Goal: Check status: Check status

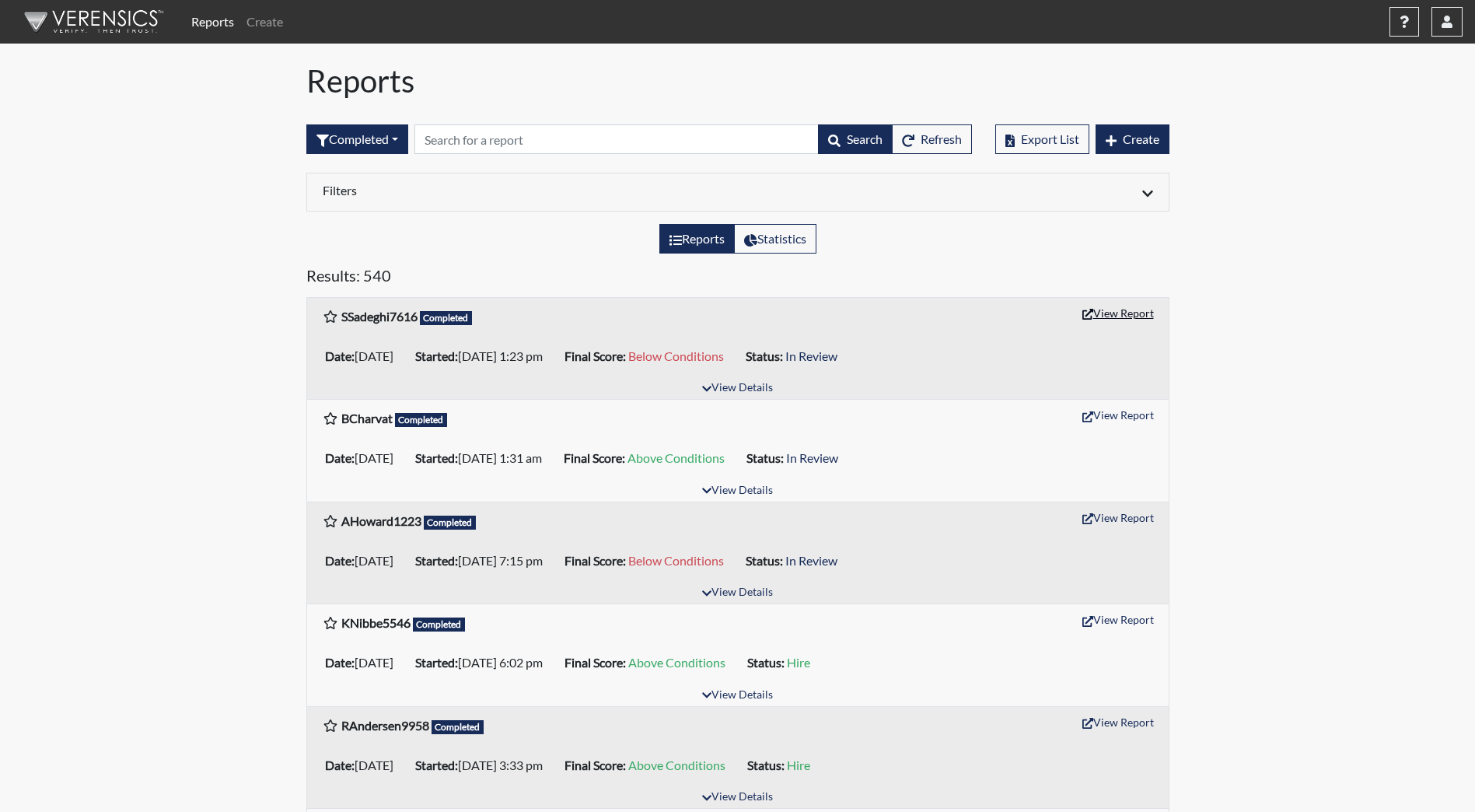
click at [1108, 314] on button "View Report" at bounding box center [1118, 312] width 86 height 24
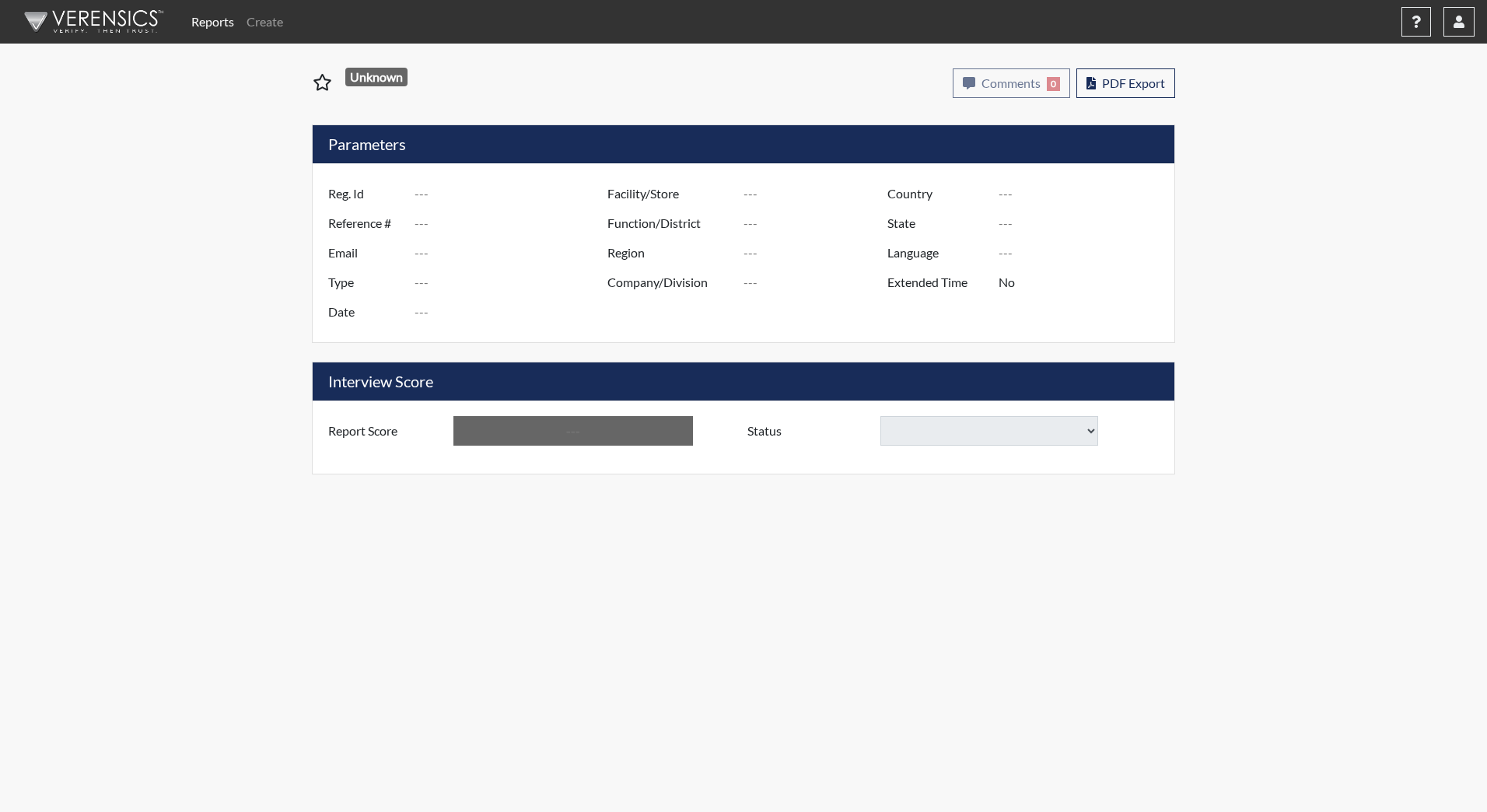
type input "SSadeghi7616"
type input "51706"
type input "freezing2006@gmail.com"
type input "Corrections Pre-Employment"
type input "Oct 13, 2025"
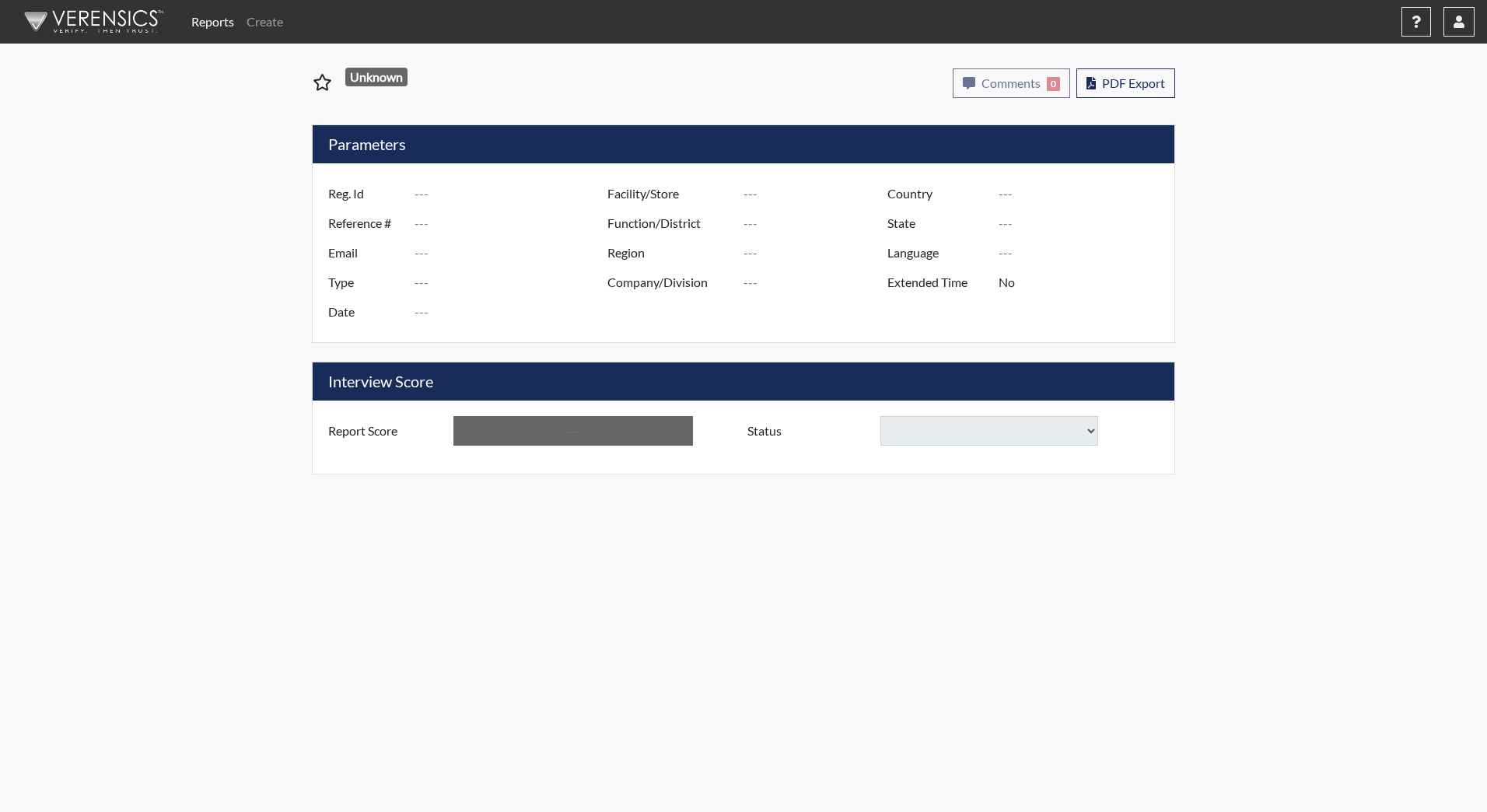
type input "[GEOGRAPHIC_DATA]"
type input "YCC/223"
type input "[GEOGRAPHIC_DATA]"
type input "[US_STATE]"
type input "English"
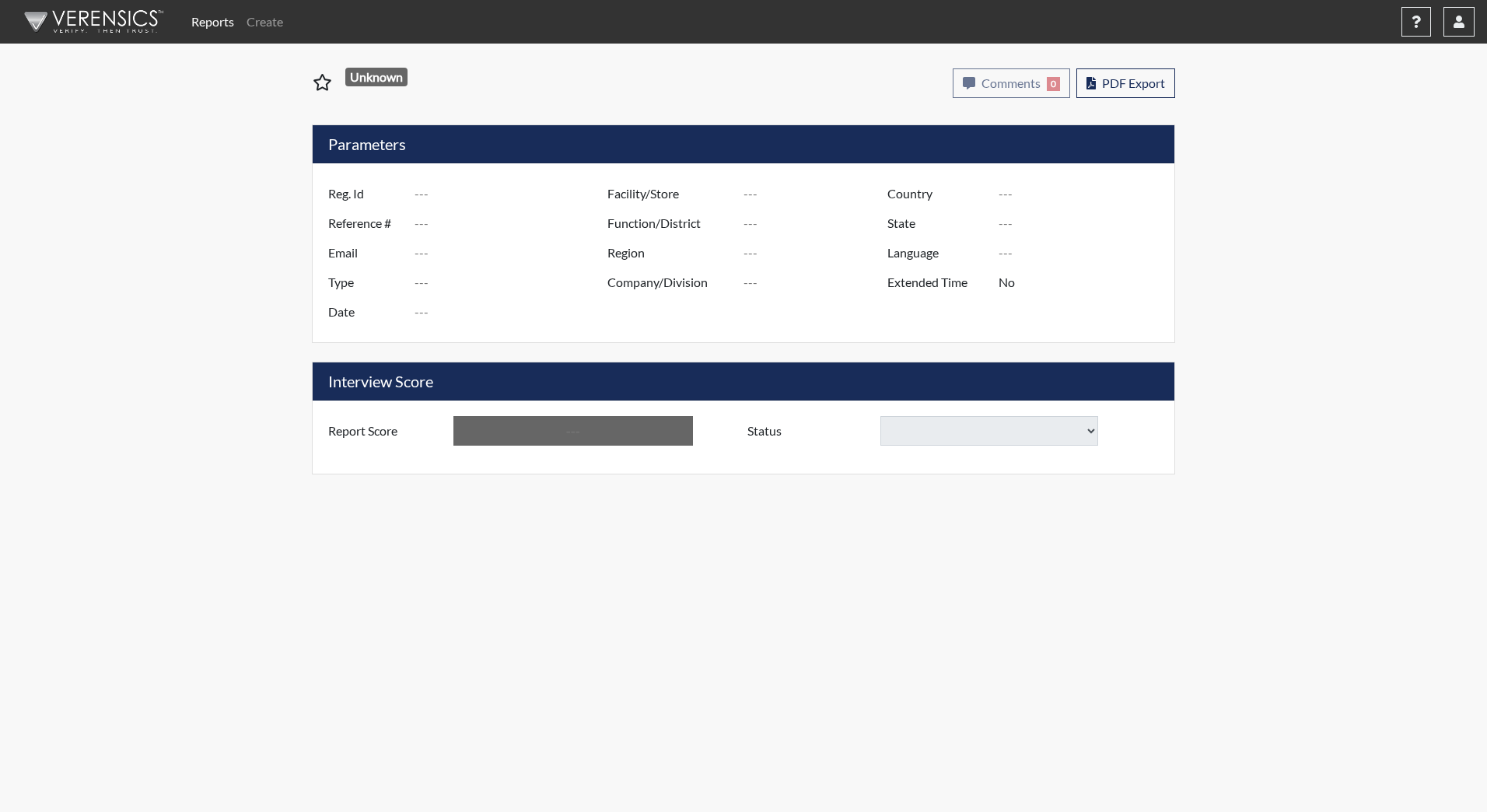
type input "Below Conditions"
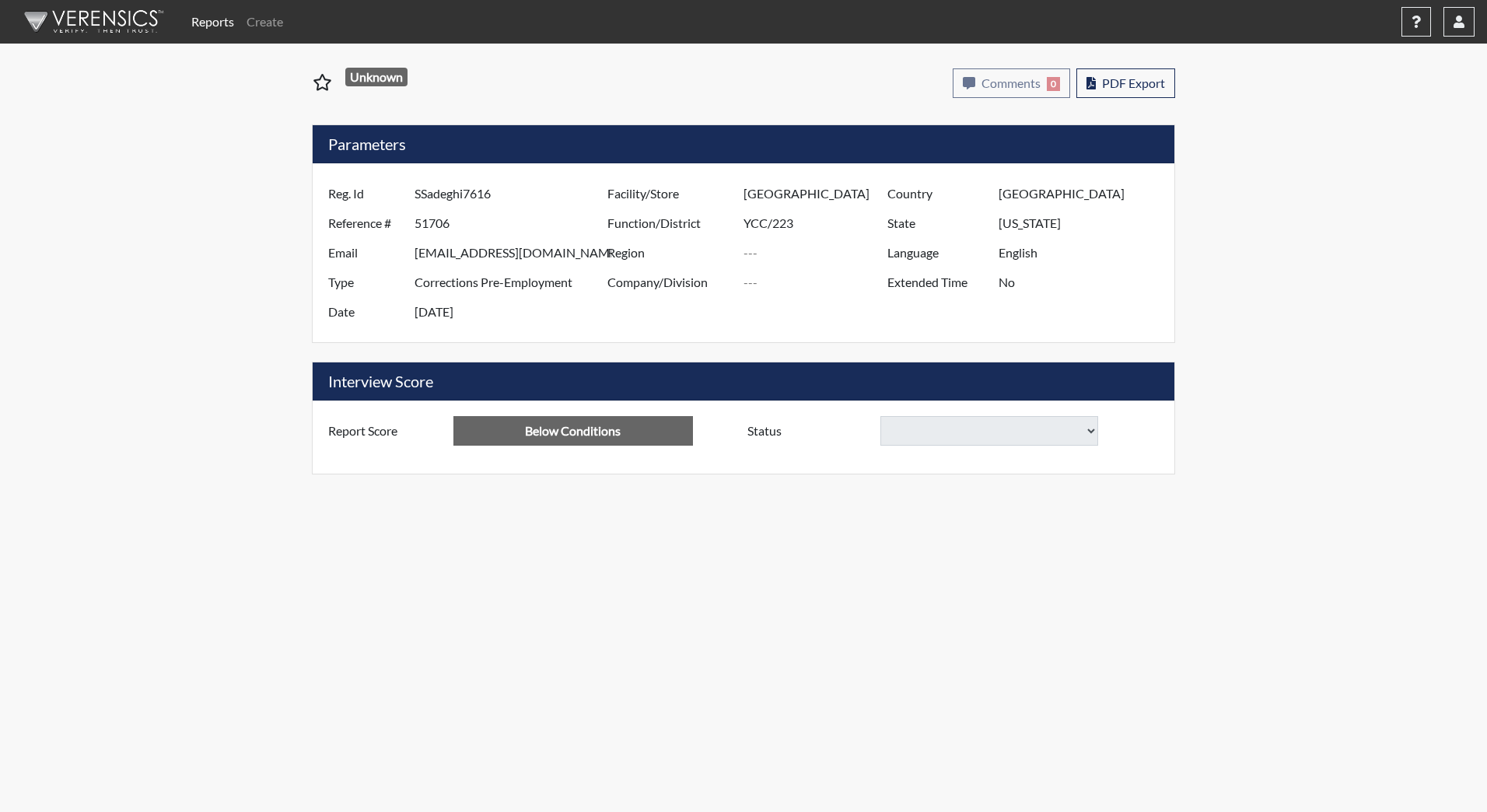
select select
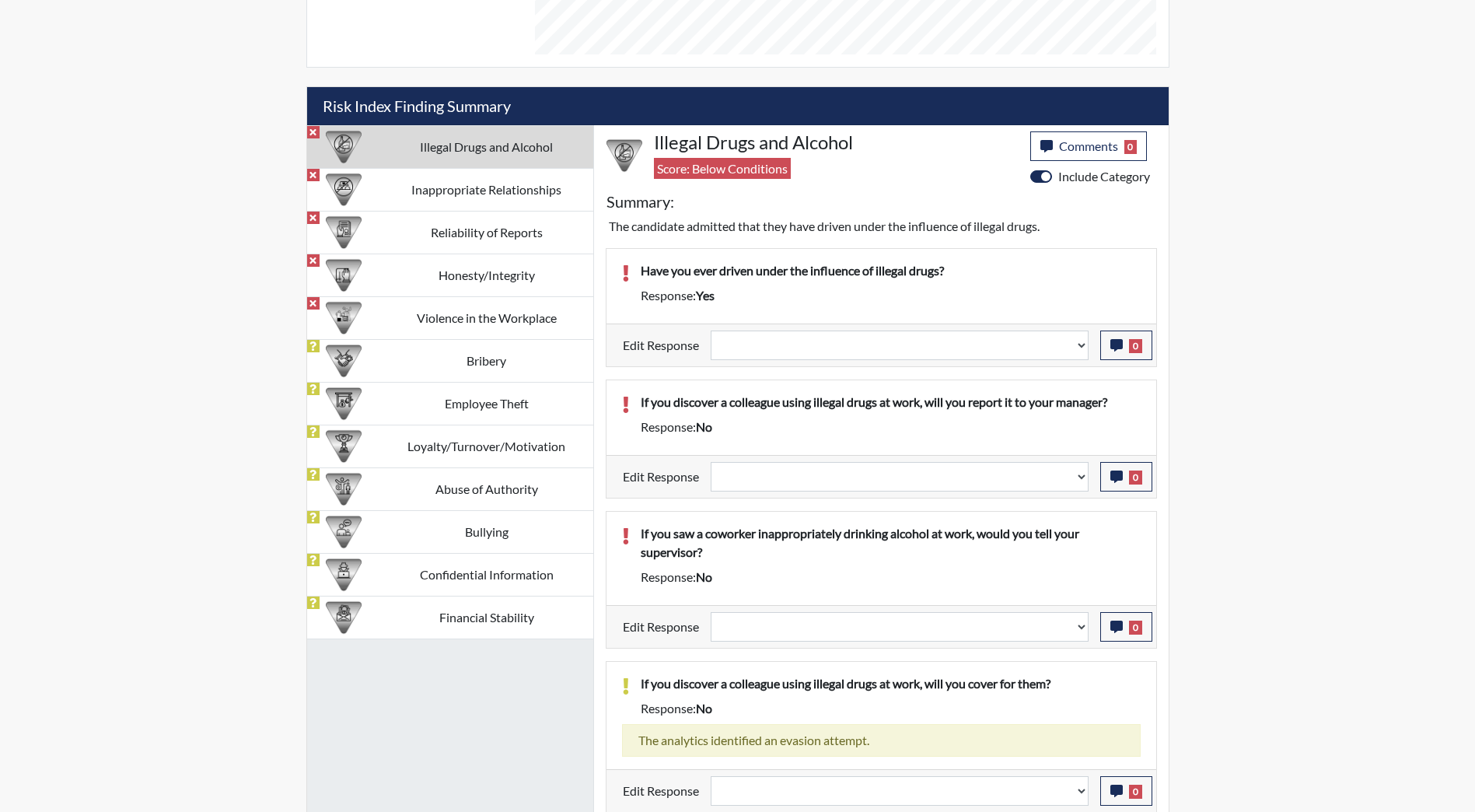
scroll to position [819, 0]
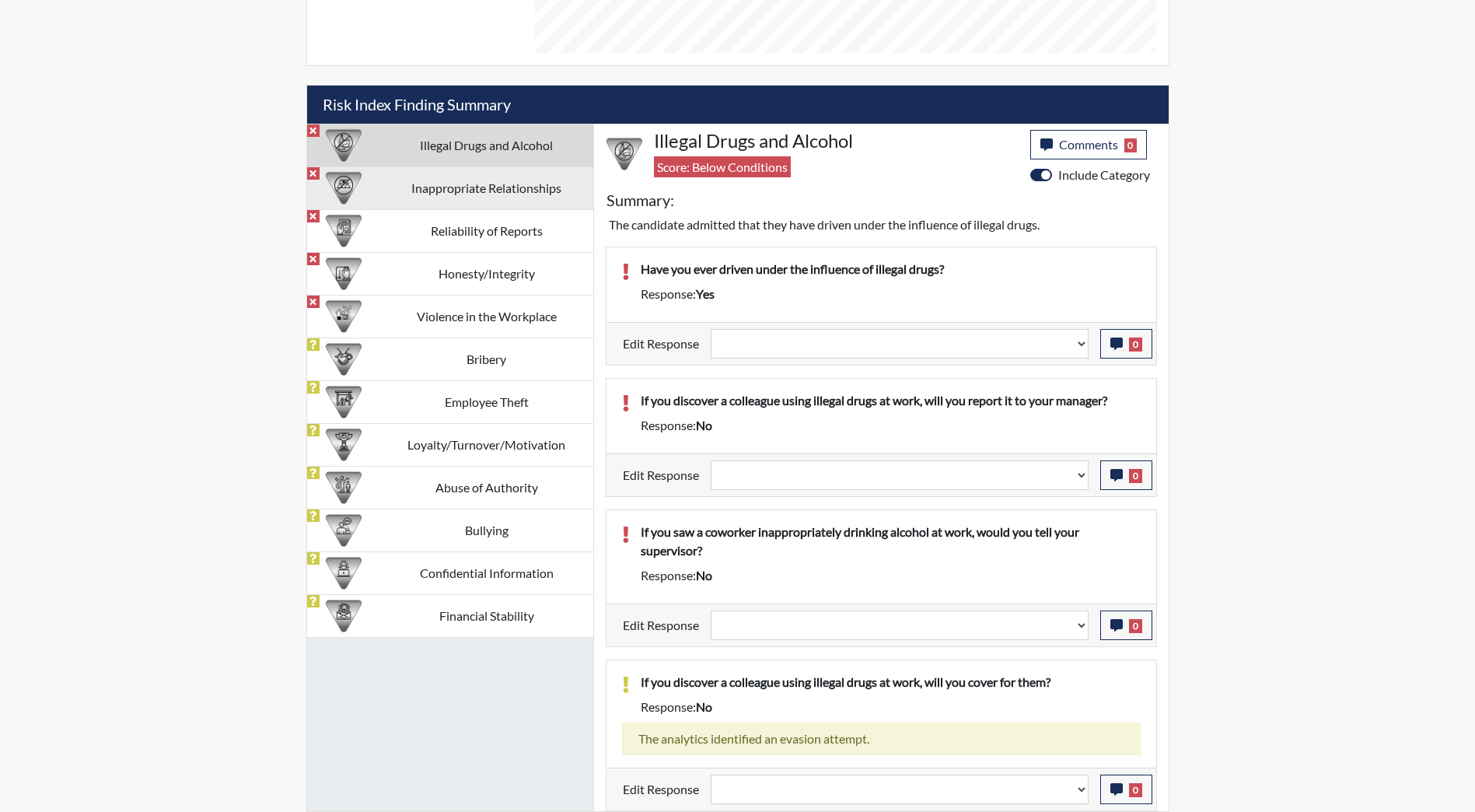
click at [487, 176] on td "Inappropriate Relationships" at bounding box center [486, 188] width 213 height 42
select select
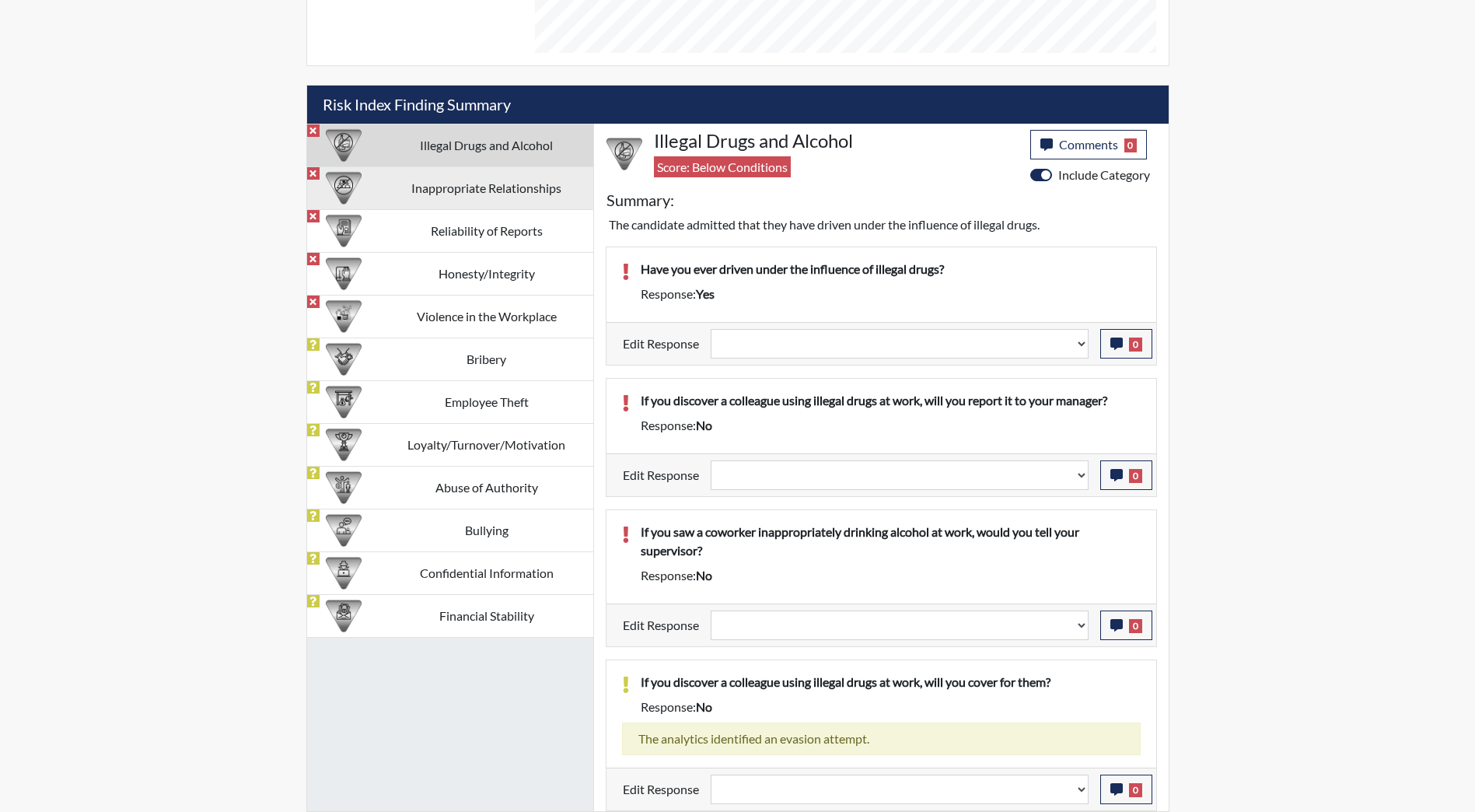
select select
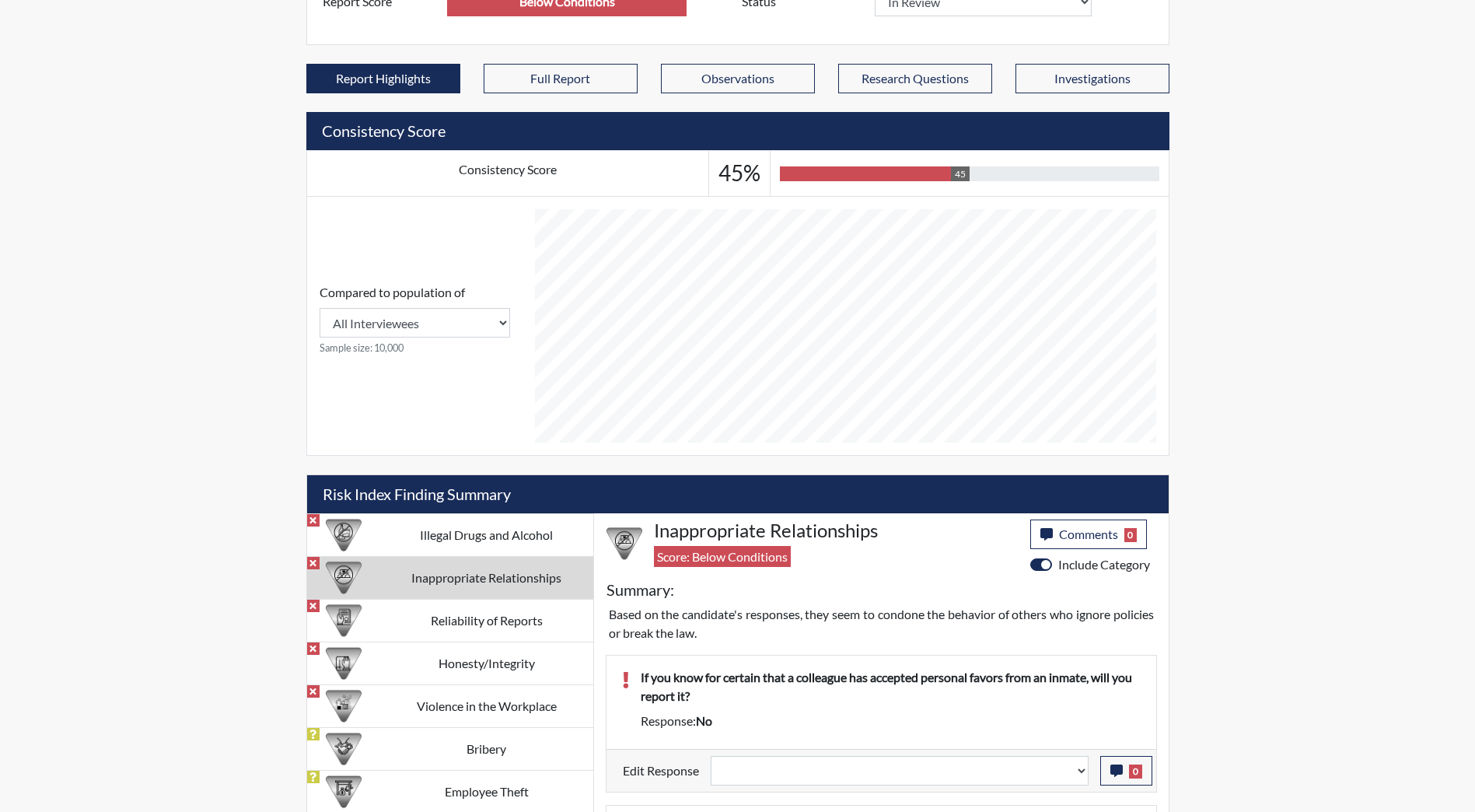
scroll to position [0, 0]
